Goal: Task Accomplishment & Management: Use online tool/utility

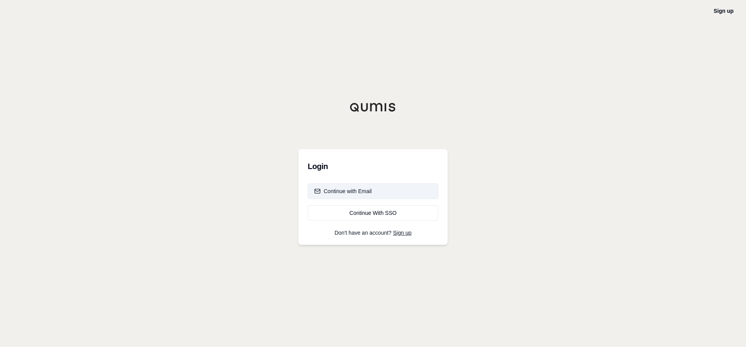
click at [353, 190] on div "Continue with Email" at bounding box center [342, 191] width 57 height 8
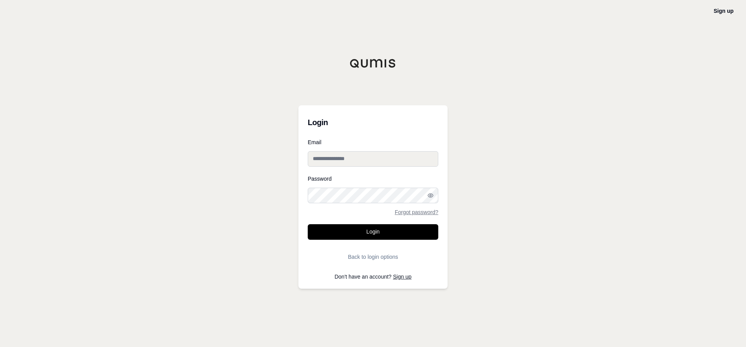
click at [343, 158] on input "Email" at bounding box center [373, 159] width 131 height 16
type input "**********"
click at [308, 224] on button "Login" at bounding box center [373, 232] width 131 height 16
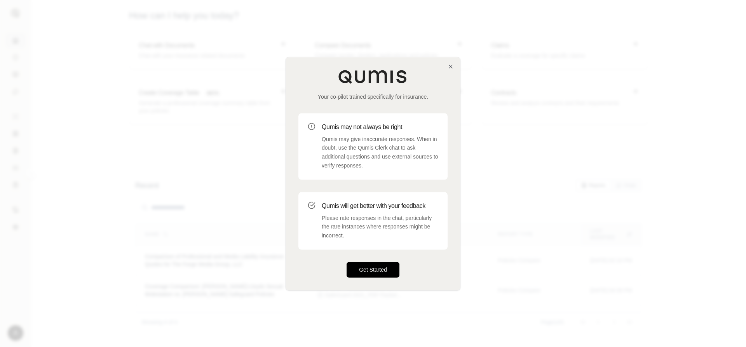
click at [370, 270] on button "Get Started" at bounding box center [373, 270] width 53 height 16
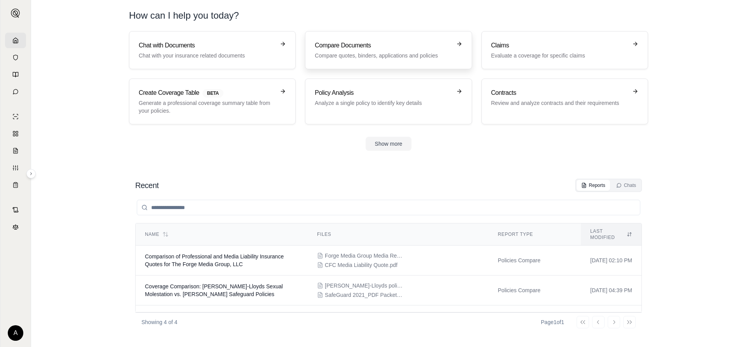
click at [458, 42] on icon at bounding box center [459, 44] width 6 height 6
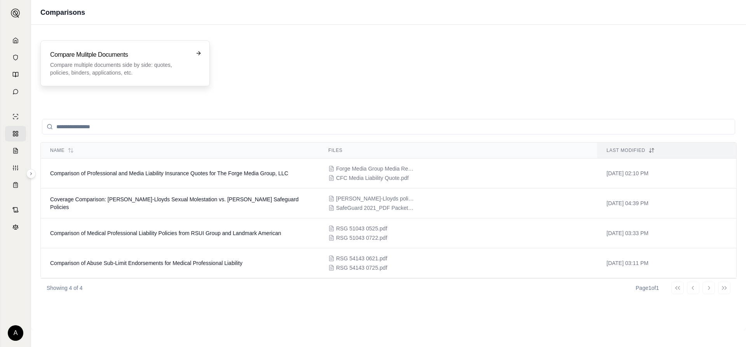
click at [197, 52] on icon at bounding box center [198, 53] width 6 height 6
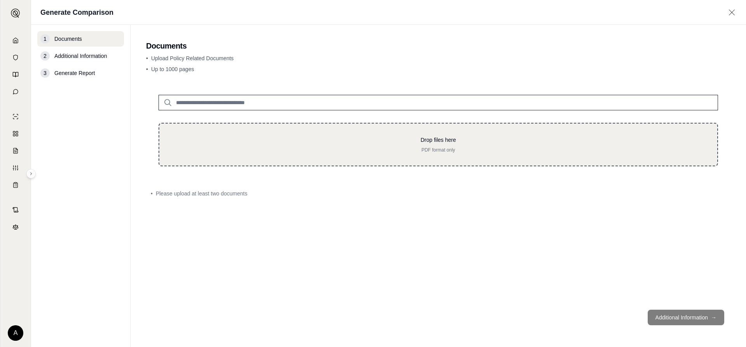
click at [282, 139] on p "Drop files here" at bounding box center [438, 140] width 533 height 8
type input "**********"
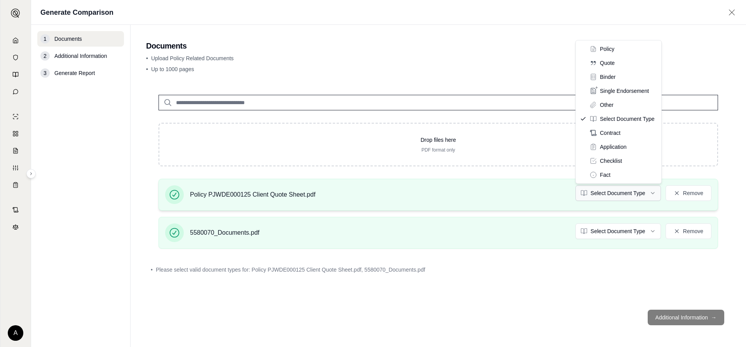
click at [653, 191] on html "A Generate Comparison 1 Documents 2 Additional Information 3 Generate Report Do…" at bounding box center [373, 173] width 746 height 347
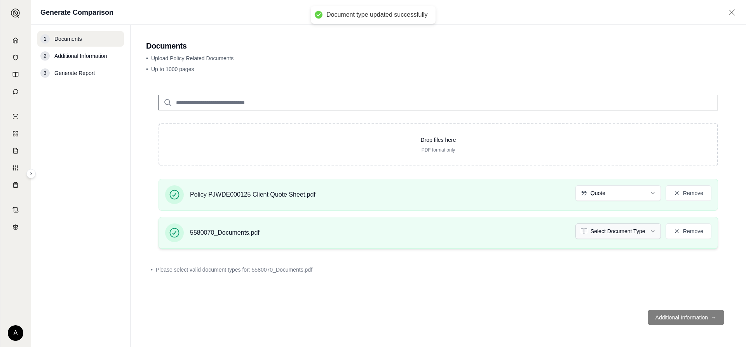
click at [652, 230] on html "Document type updated successfully A Generate Comparison 1 Documents 2 Addition…" at bounding box center [373, 173] width 746 height 347
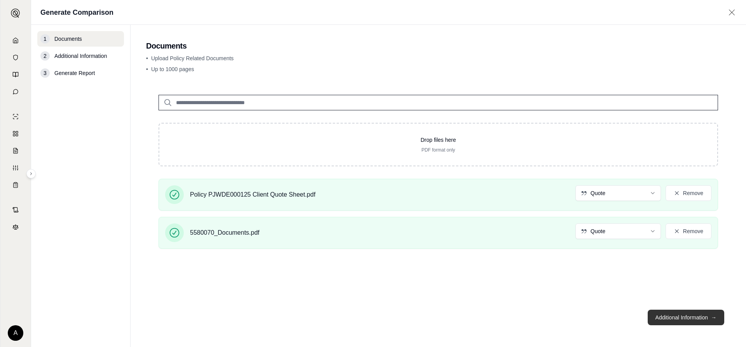
click at [687, 315] on button "Additional Information →" at bounding box center [686, 318] width 77 height 16
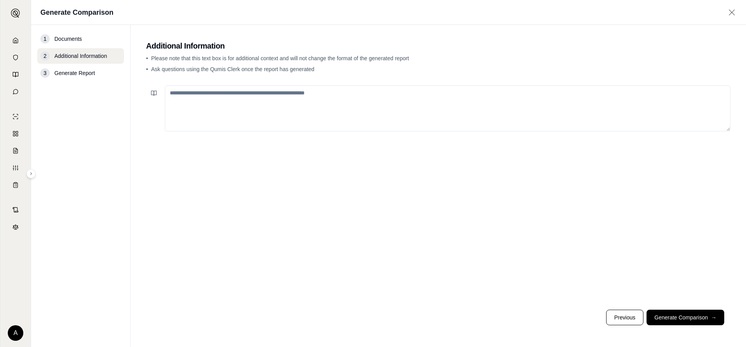
click at [268, 95] on textarea at bounding box center [448, 108] width 566 height 46
type textarea "**********"
click at [680, 316] on button "Generate Comparison →" at bounding box center [685, 318] width 78 height 16
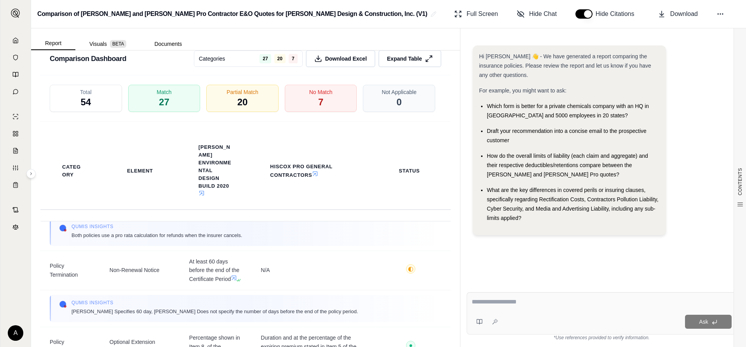
scroll to position [6630, 0]
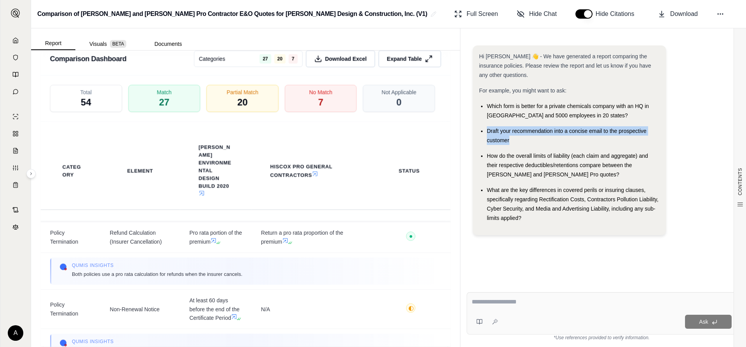
drag, startPoint x: 516, startPoint y: 139, endPoint x: 482, endPoint y: 131, distance: 35.0
click at [487, 131] on li "Draft your recommendation into a concise email to the prospective customer" at bounding box center [573, 135] width 173 height 19
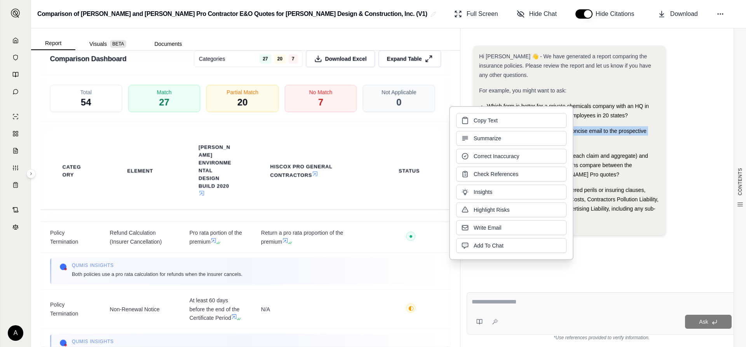
click at [501, 118] on button "Copy Text" at bounding box center [511, 120] width 110 height 15
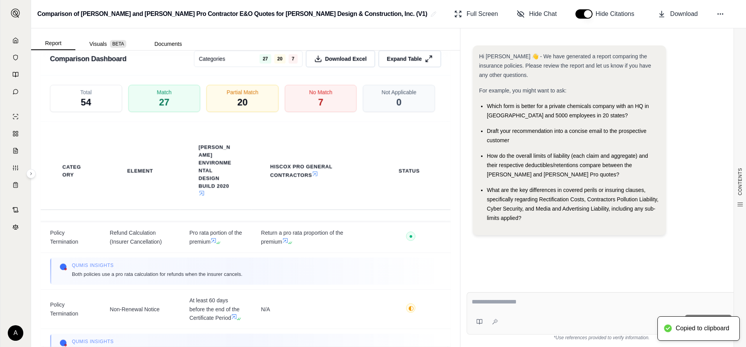
click at [539, 318] on div "Ask" at bounding box center [616, 322] width 230 height 14
drag, startPoint x: 540, startPoint y: 317, endPoint x: 519, endPoint y: 314, distance: 21.2
click at [519, 314] on div "Ask" at bounding box center [602, 322] width 260 height 16
click at [572, 320] on div "Ask" at bounding box center [616, 322] width 230 height 14
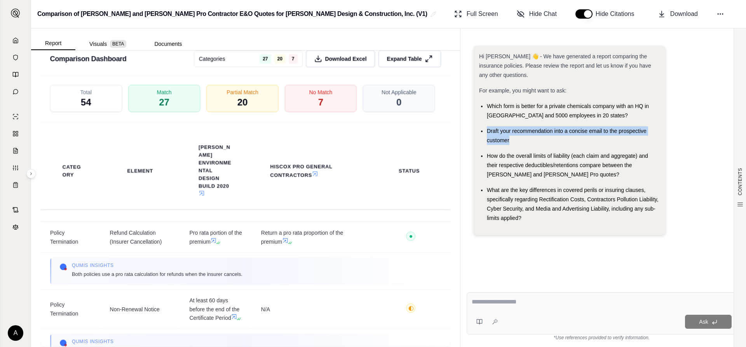
drag, startPoint x: 509, startPoint y: 140, endPoint x: 485, endPoint y: 129, distance: 26.4
click at [485, 129] on ul "Which form is better for a private chemicals company with an HQ in [GEOGRAPHIC_…" at bounding box center [569, 161] width 181 height 121
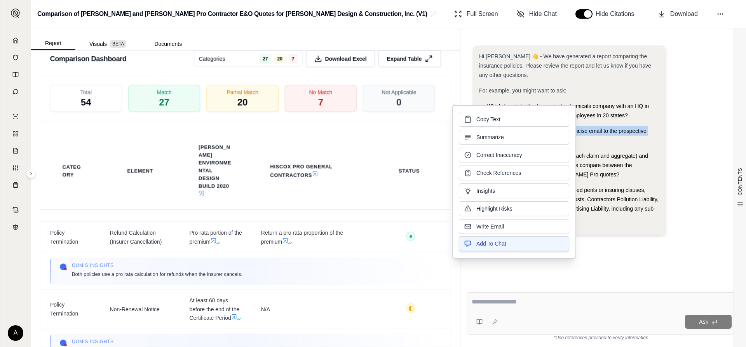
click at [504, 242] on span "Add To Chat" at bounding box center [491, 244] width 30 height 8
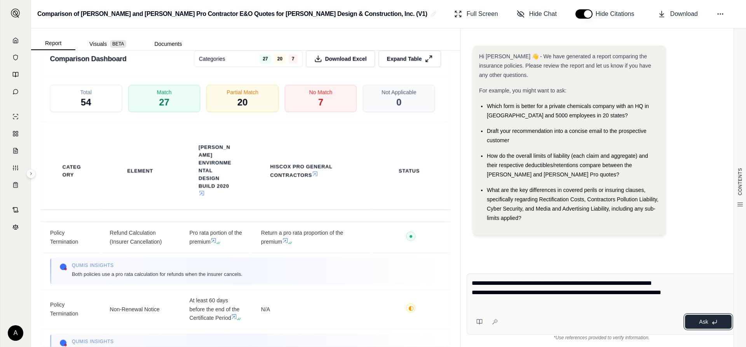
click at [707, 321] on span "Ask" at bounding box center [703, 322] width 9 height 6
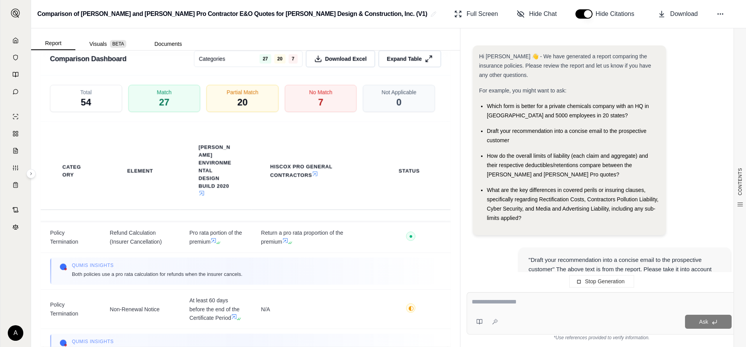
scroll to position [70, 0]
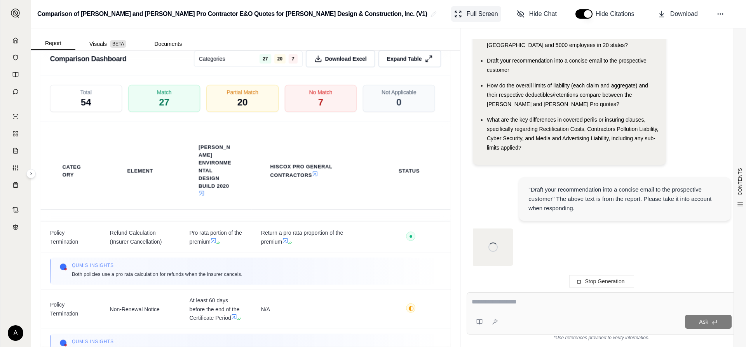
click at [479, 11] on span "Full Screen" at bounding box center [482, 13] width 31 height 9
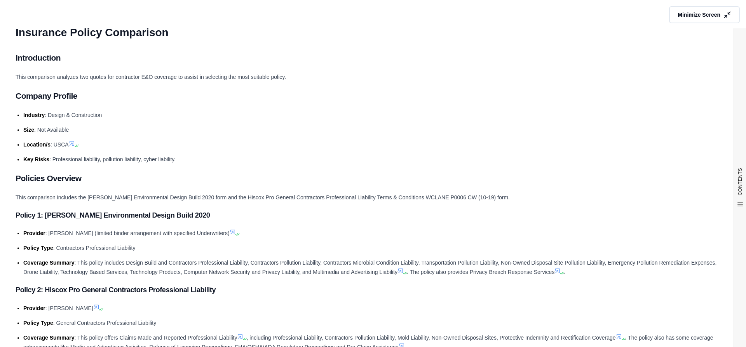
drag, startPoint x: 201, startPoint y: 194, endPoint x: 164, endPoint y: 129, distance: 74.3
click at [164, 129] on li "Size : Not Available" at bounding box center [376, 129] width 707 height 9
click at [713, 13] on span "Minimize Screen" at bounding box center [698, 15] width 45 height 8
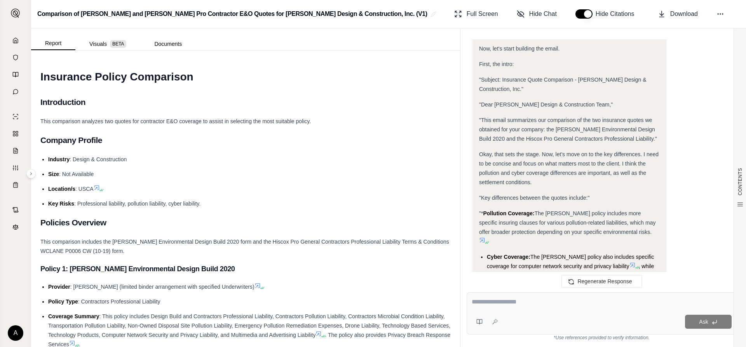
scroll to position [544, 0]
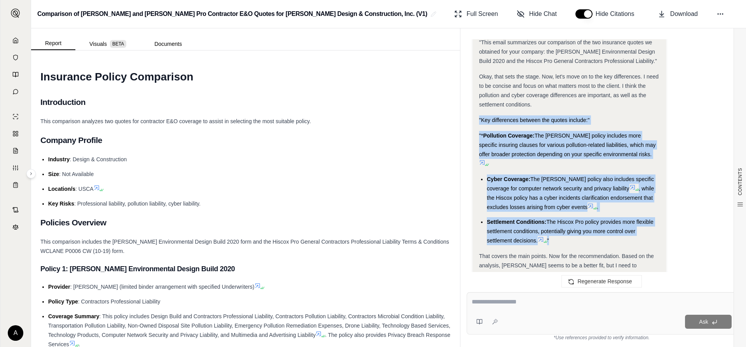
drag, startPoint x: 479, startPoint y: 110, endPoint x: 554, endPoint y: 223, distance: 135.4
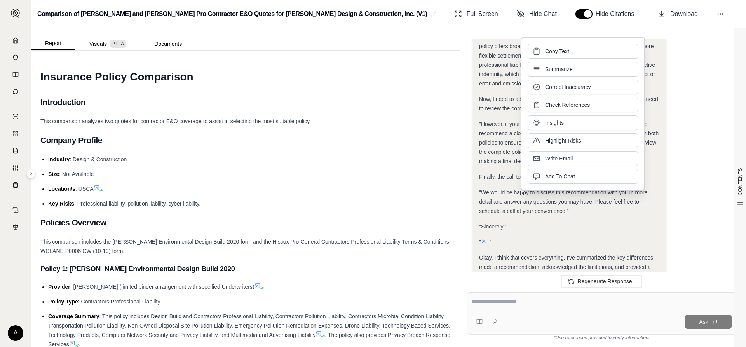
scroll to position [894, 0]
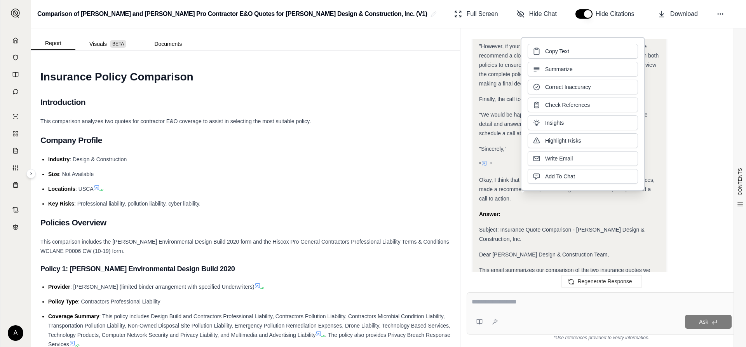
click at [654, 250] on div "Dear [PERSON_NAME] Design & Construction Team," at bounding box center [569, 254] width 181 height 9
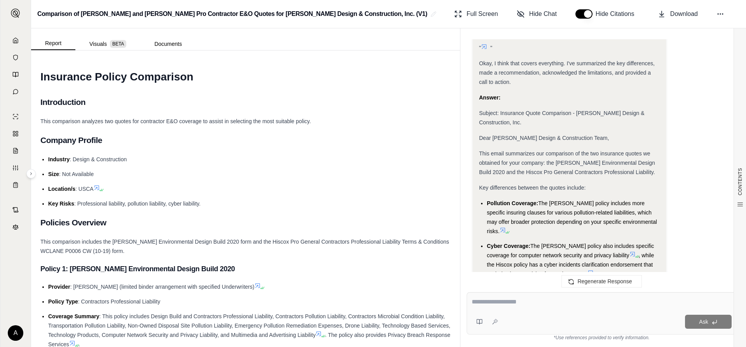
scroll to position [1088, 0]
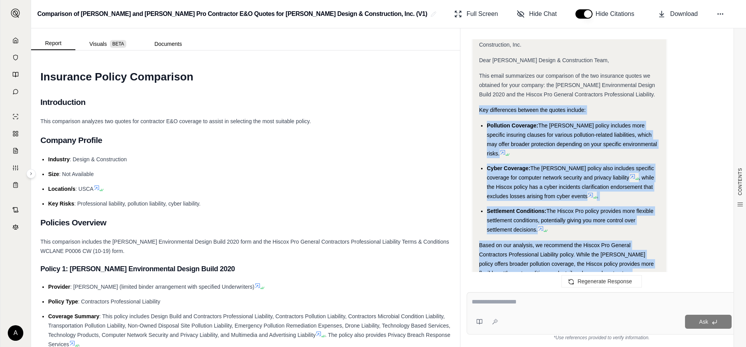
drag, startPoint x: 479, startPoint y: 72, endPoint x: 613, endPoint y: 253, distance: 224.8
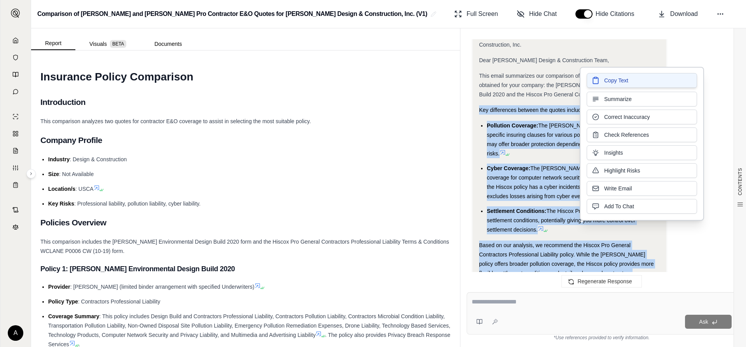
click at [618, 83] on span "Copy Text" at bounding box center [616, 81] width 24 height 8
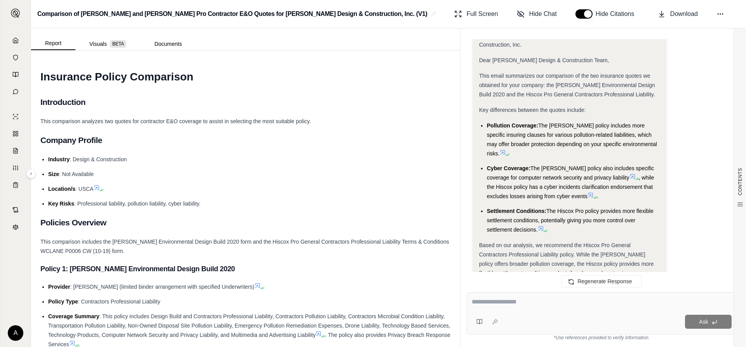
click at [325, 180] on ul "Industry : Design & Construction Size : Not Available Location/s : USCA Key Ris…" at bounding box center [245, 182] width 410 height 54
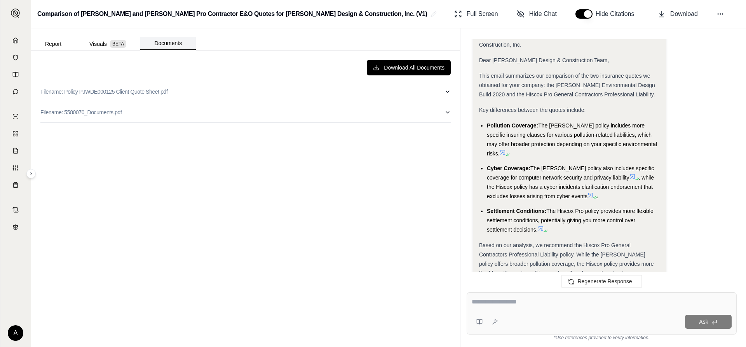
click at [169, 44] on button "Documents" at bounding box center [168, 43] width 56 height 13
click at [54, 42] on button "Report" at bounding box center [53, 44] width 44 height 12
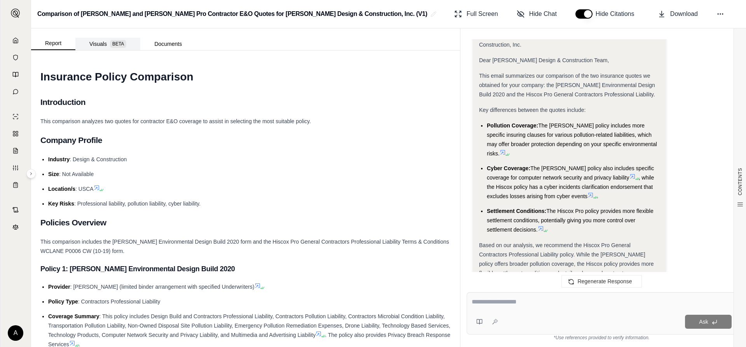
click at [96, 45] on button "Visuals BETA" at bounding box center [107, 44] width 65 height 12
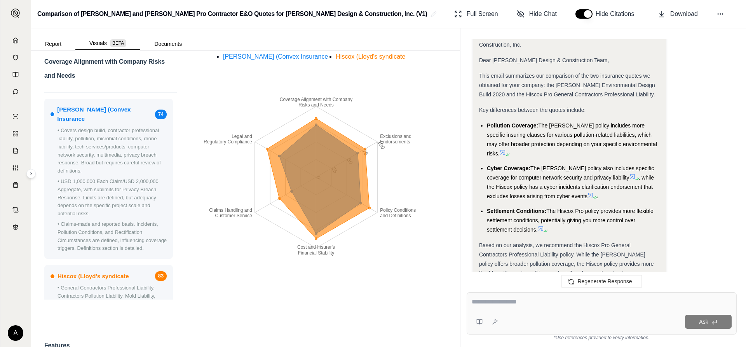
scroll to position [0, 0]
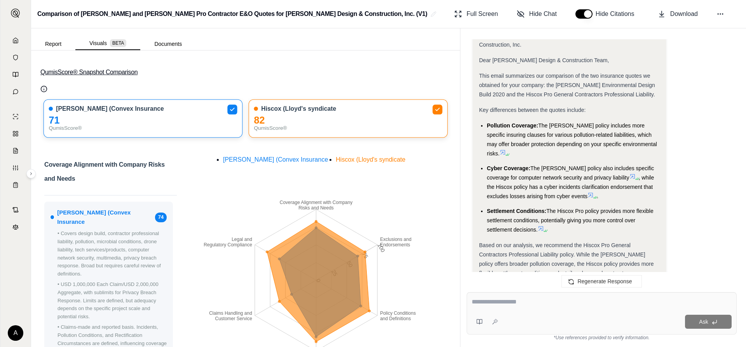
click at [114, 71] on button "QumisScore® Snapshot Comparison" at bounding box center [245, 72] width 410 height 25
click at [52, 44] on button "Report" at bounding box center [53, 44] width 44 height 12
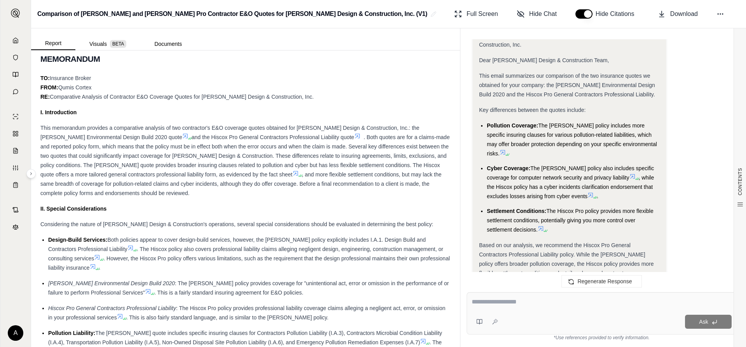
scroll to position [466, 0]
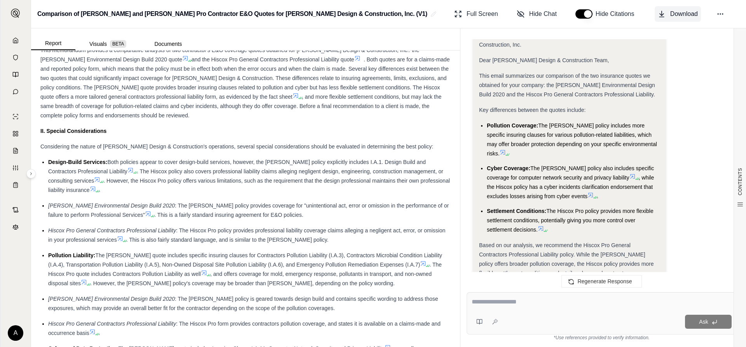
click at [678, 15] on span "Download" at bounding box center [684, 13] width 28 height 9
